Goal: Task Accomplishment & Management: Complete application form

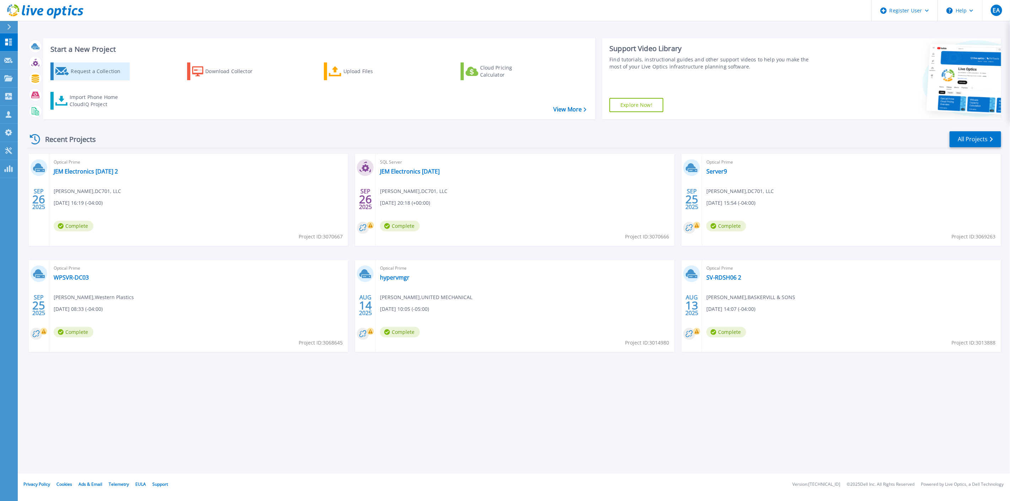
click at [100, 68] on div "Request a Collection" at bounding box center [99, 71] width 57 height 14
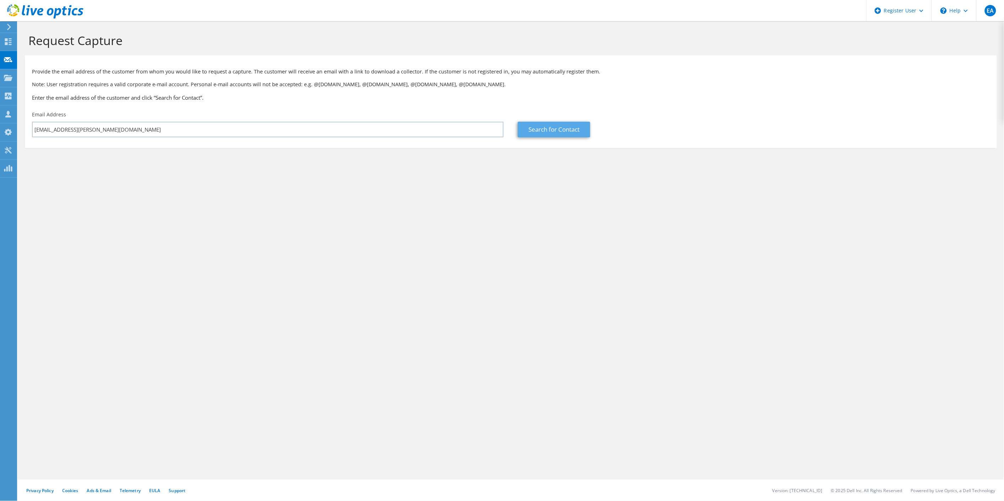
type input "chu.okafor@case-mate.com"
click at [542, 130] on link "Search for Contact" at bounding box center [554, 130] width 72 height 16
type input "CASE-MATE"
type input "Chu"
type input "Okafor"
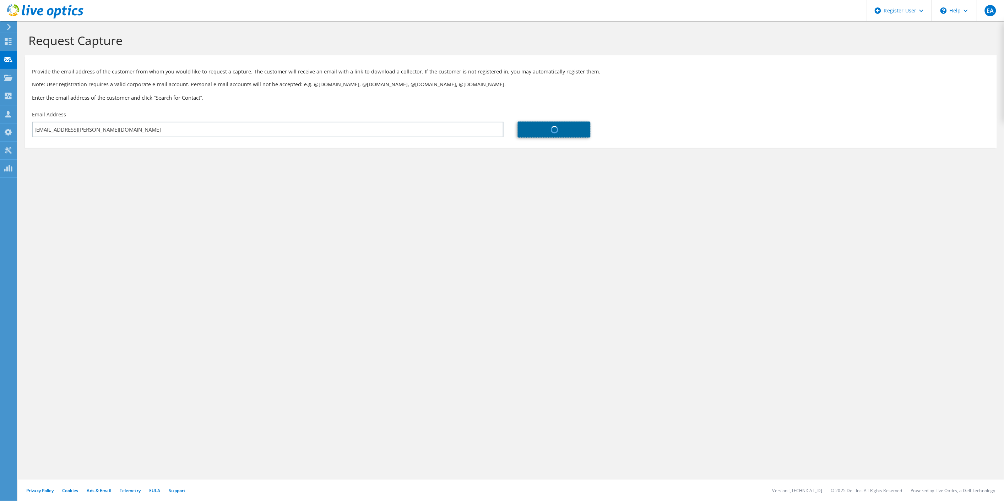
type input "[GEOGRAPHIC_DATA]"
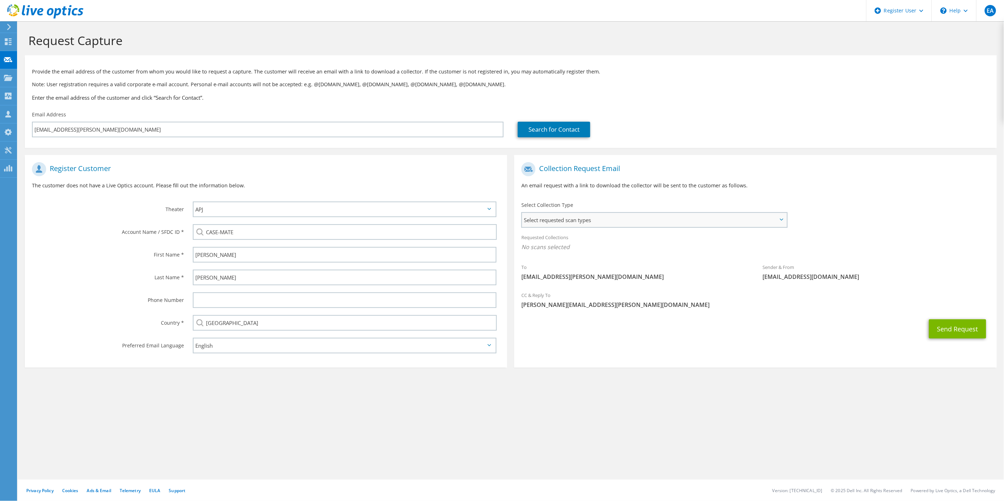
click at [616, 222] on span "Select requested scan types" at bounding box center [654, 220] width 265 height 14
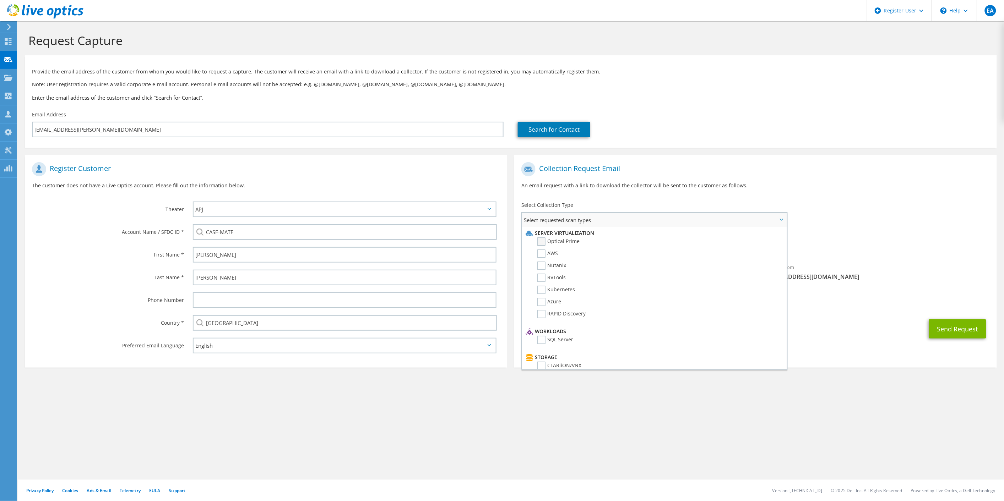
click at [543, 239] on label "Optical Prime" at bounding box center [558, 242] width 43 height 9
click at [0, 0] on input "Optical Prime" at bounding box center [0, 0] width 0 height 0
click at [911, 196] on div "Collection Request Email An email request with a link to download the collector…" at bounding box center [755, 178] width 482 height 39
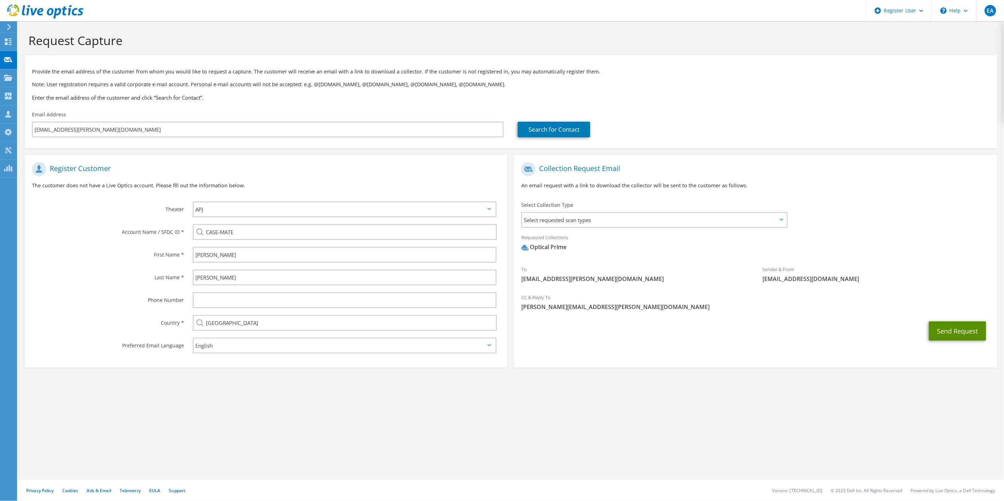
click at [964, 331] on button "Send Request" at bounding box center [957, 331] width 57 height 19
